Goal: Register for event/course

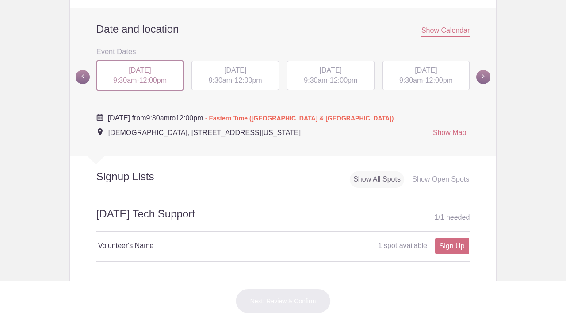
scroll to position [297, 0]
click at [243, 79] on span "12:00pm" at bounding box center [248, 81] width 27 height 8
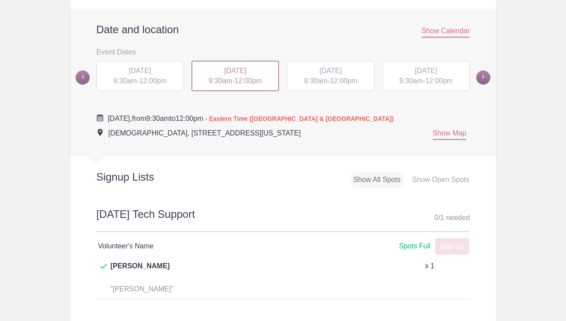
click at [304, 78] on span "9:30am" at bounding box center [315, 81] width 23 height 8
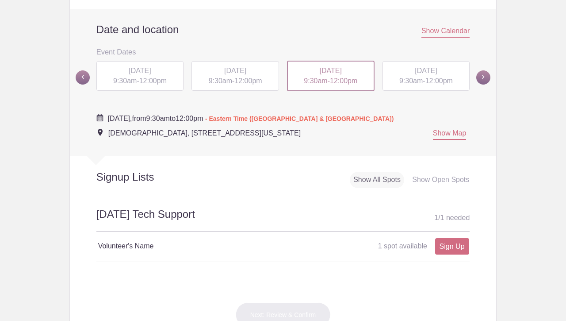
click at [145, 77] on div "[DATE] 9:30am - 12:00pm" at bounding box center [140, 76] width 88 height 30
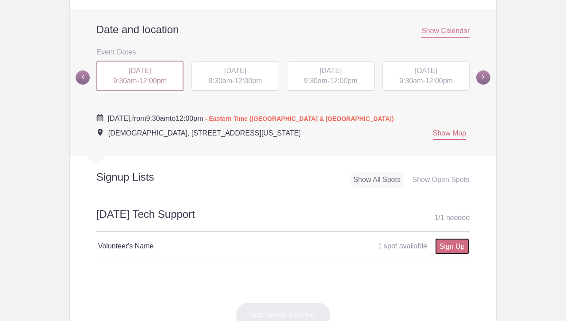
click at [453, 249] on link "Sign Up" at bounding box center [452, 246] width 34 height 16
type input "1"
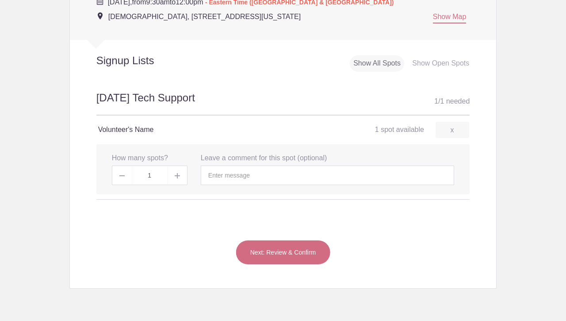
scroll to position [414, 0]
click at [297, 258] on button "Next: Review & Confirm" at bounding box center [283, 251] width 95 height 25
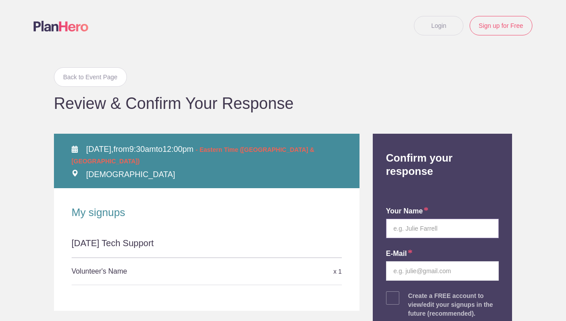
click at [409, 223] on input "text" at bounding box center [442, 228] width 113 height 19
type input "[PERSON_NAME]"
type input "[EMAIL_ADDRESS][DOMAIN_NAME]"
click at [415, 111] on h1 "Review & Confirm Your Response" at bounding box center [283, 104] width 459 height 16
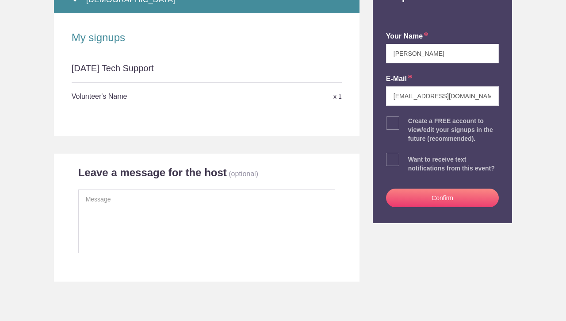
scroll to position [175, 0]
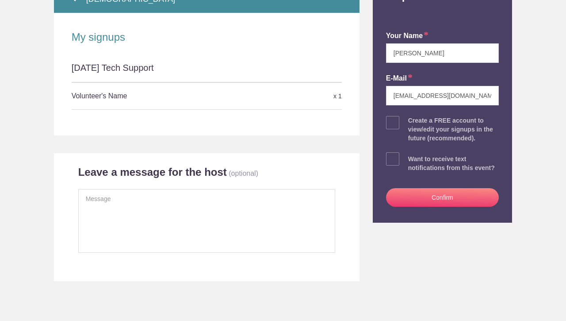
click at [449, 188] on button "Confirm" at bounding box center [442, 197] width 113 height 19
